Goal: Navigation & Orientation: Find specific page/section

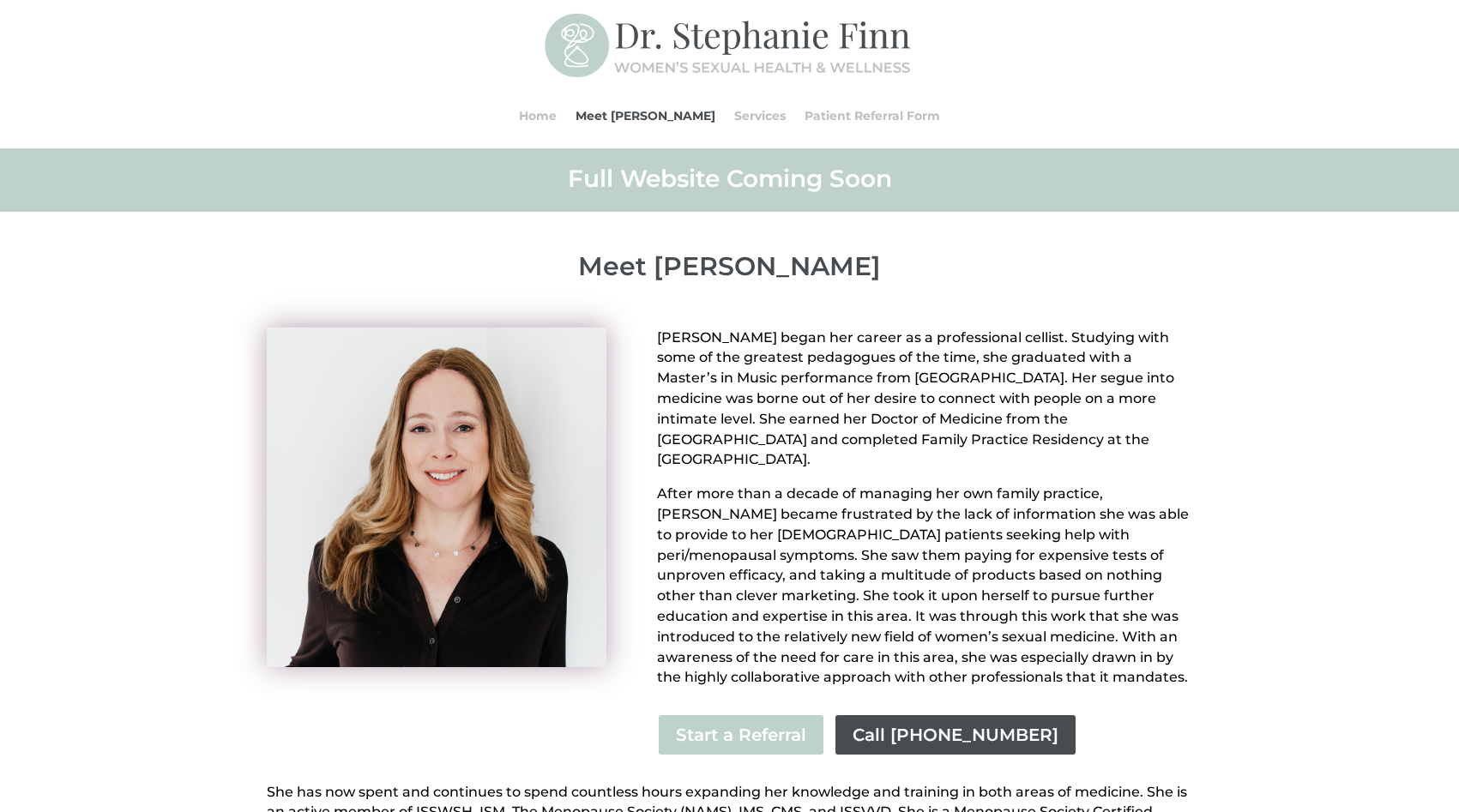
click at [590, 47] on img at bounding box center [730, 47] width 371 height 73
click at [718, 38] on img at bounding box center [730, 47] width 371 height 73
click at [725, 108] on li "Services" at bounding box center [760, 116] width 70 height 65
click at [557, 108] on link "Home" at bounding box center [538, 116] width 38 height 65
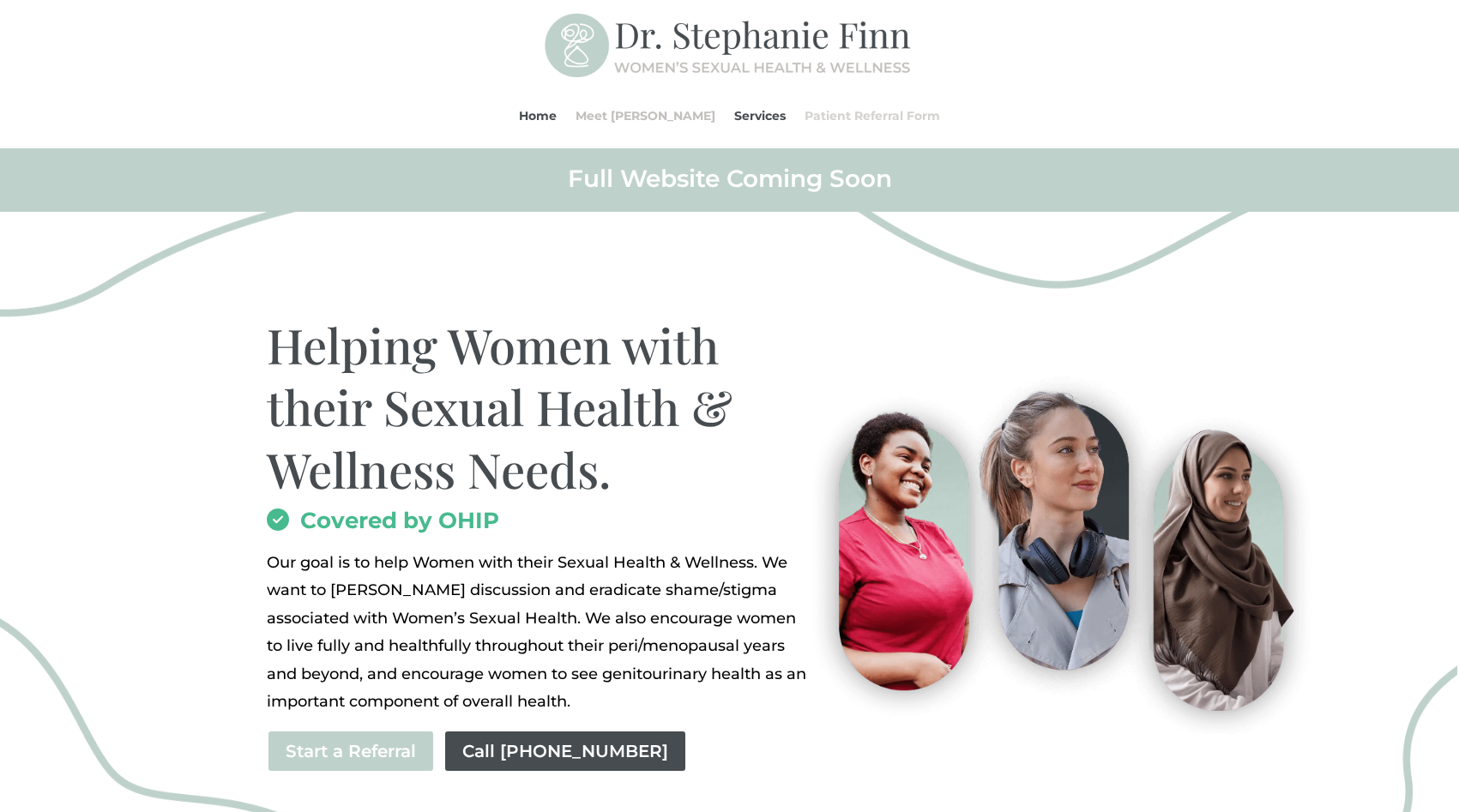
click at [816, 109] on link "Patient Referral Form" at bounding box center [872, 116] width 135 height 65
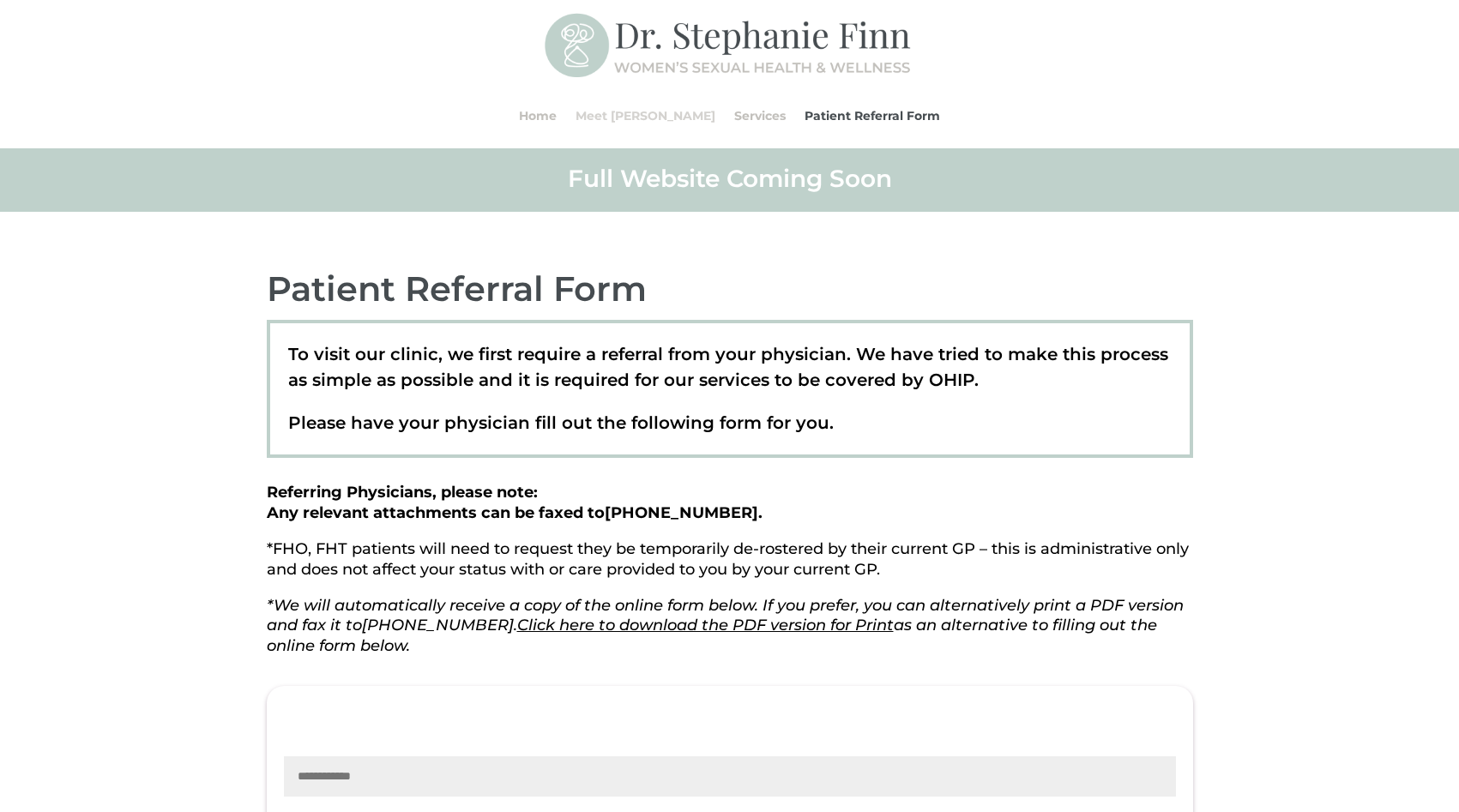
click at [671, 108] on link "Meet [PERSON_NAME]" at bounding box center [645, 116] width 140 height 65
click at [671, 121] on link "Meet [PERSON_NAME]" at bounding box center [645, 116] width 140 height 65
click at [669, 112] on link "Meet [PERSON_NAME]" at bounding box center [645, 116] width 140 height 65
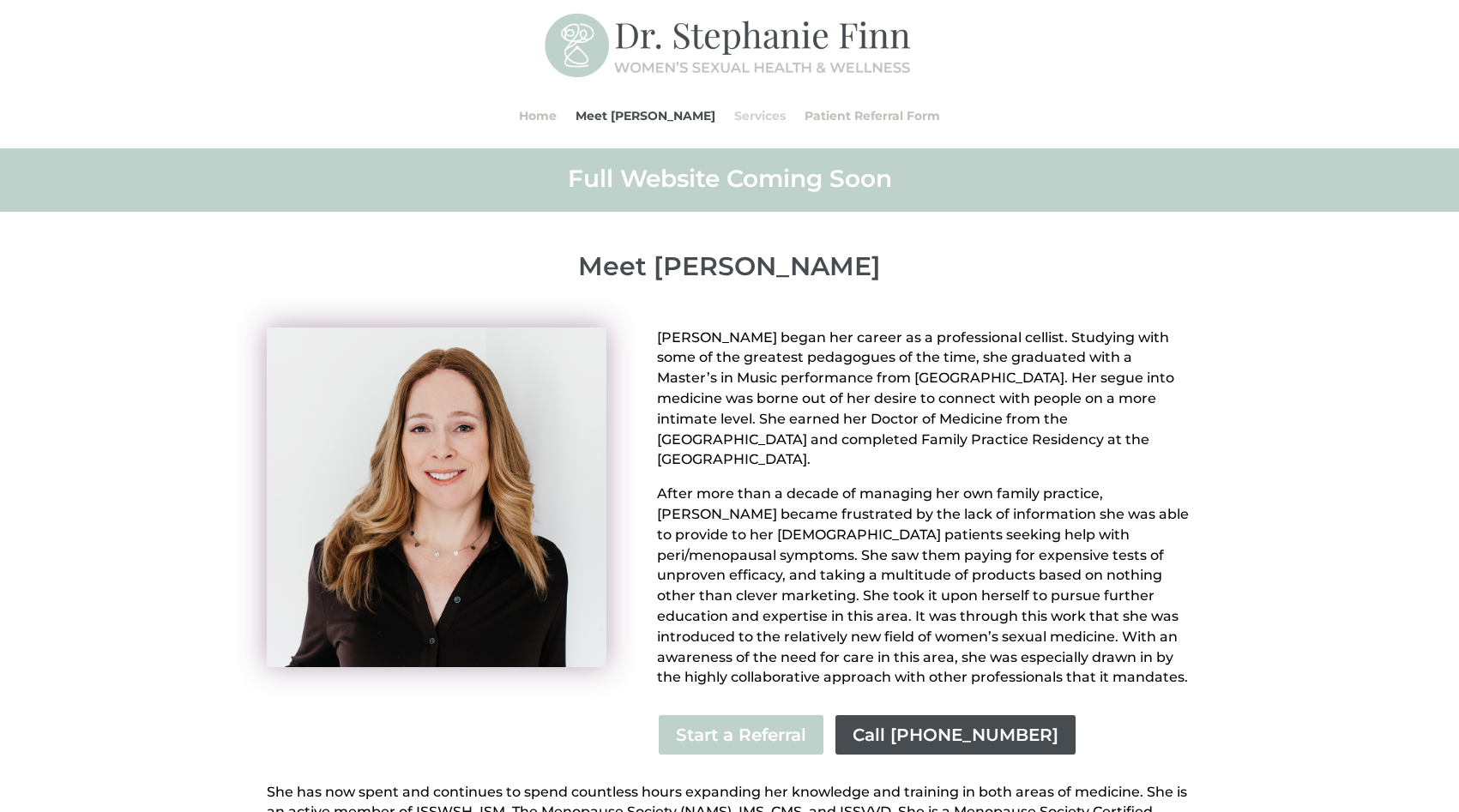
click at [738, 116] on link "Services" at bounding box center [759, 116] width 51 height 65
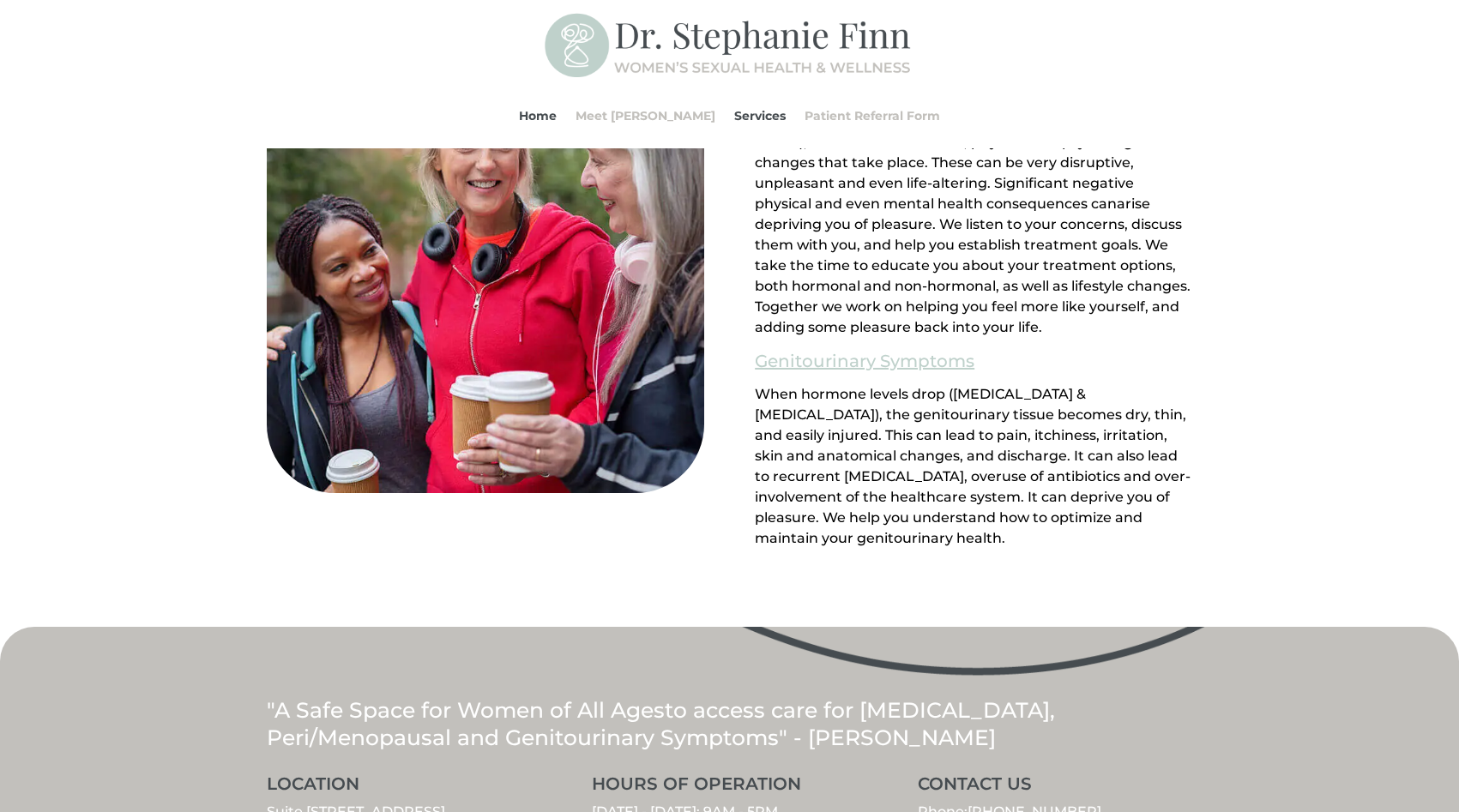
scroll to position [1853, 0]
